Goal: Book appointment/travel/reservation

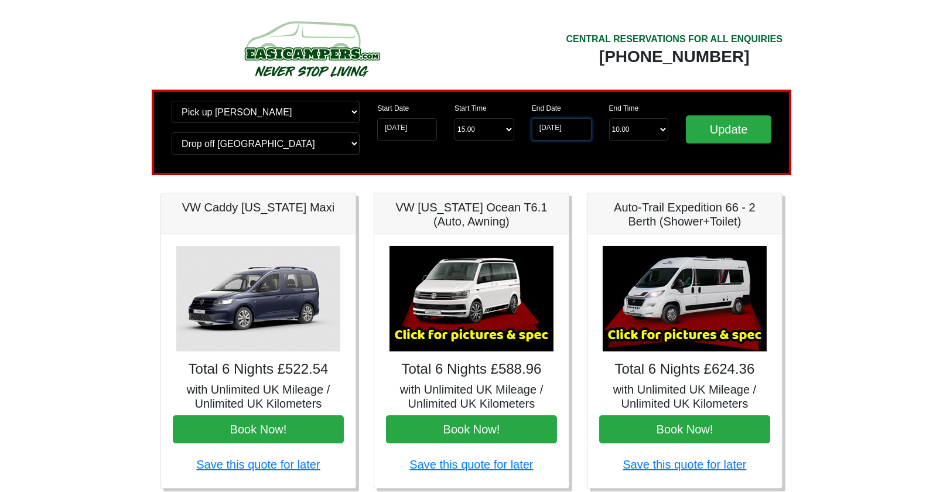
click at [577, 133] on input "21-10-2025" at bounding box center [562, 129] width 60 height 22
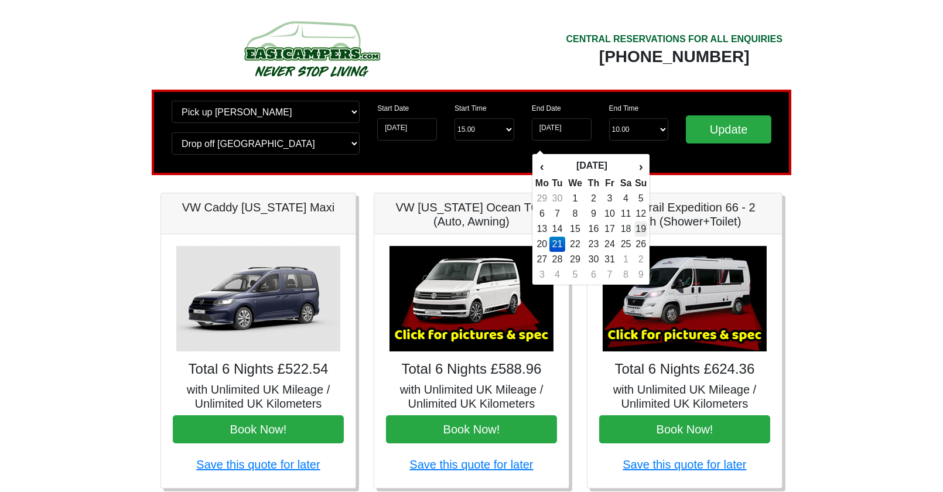
click at [639, 228] on td "19" at bounding box center [640, 228] width 13 height 15
type input "[DATE]"
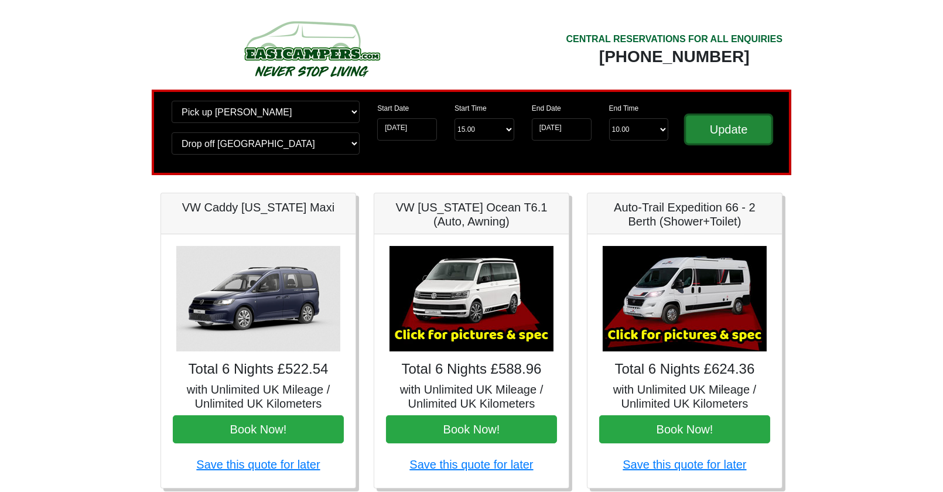
click at [716, 128] on input "Update" at bounding box center [728, 129] width 85 height 28
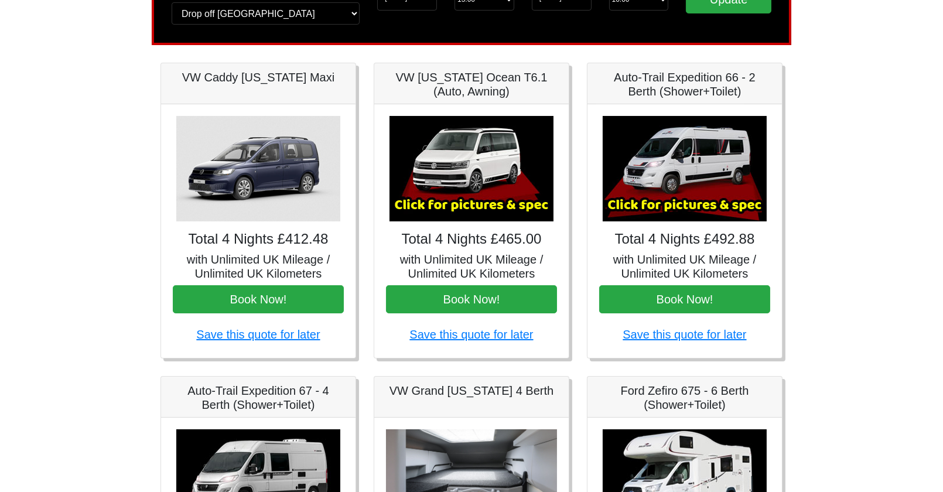
scroll to position [260, 0]
